Goal: Information Seeking & Learning: Learn about a topic

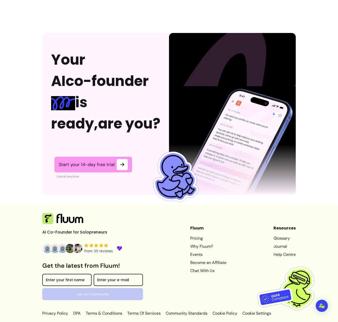
scroll to position [1198, 0]
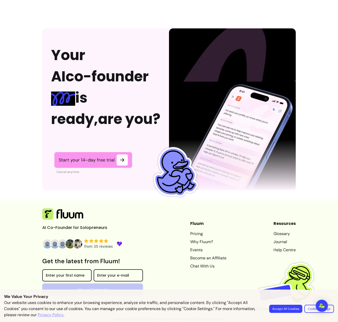
click at [190, 241] on link "Why Fluum?" at bounding box center [208, 242] width 36 height 6
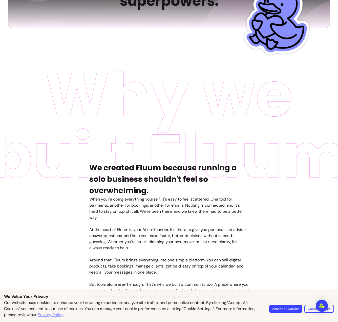
scroll to position [104, 0]
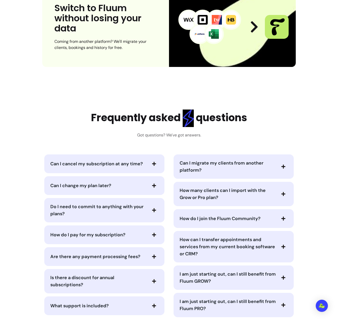
scroll to position [2434, 0]
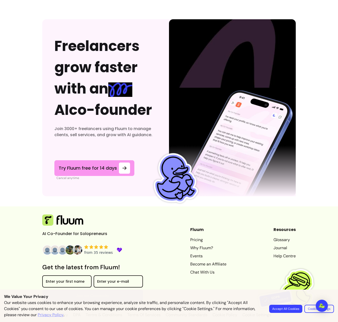
click at [194, 245] on link "Why Fluum?" at bounding box center [208, 248] width 36 height 6
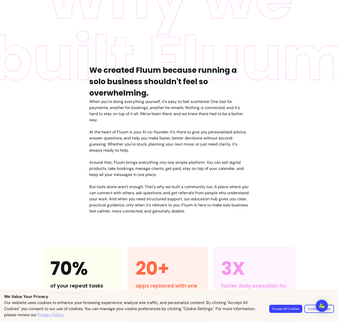
scroll to position [144, 0]
